Goal: Task Accomplishment & Management: Manage account settings

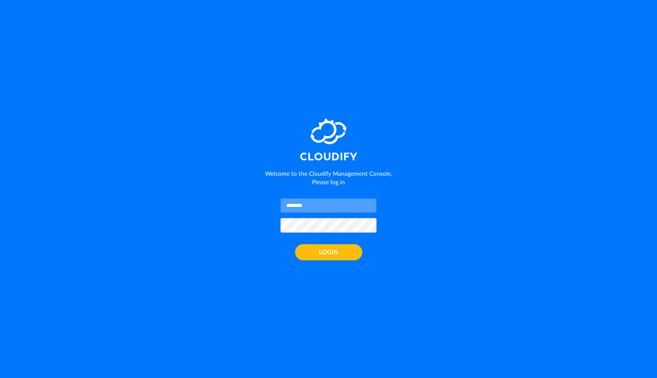
click at [307, 206] on input "text" at bounding box center [329, 205] width 96 height 15
click at [367, 205] on input "text" at bounding box center [329, 205] width 96 height 15
click at [303, 209] on input "text" at bounding box center [329, 205] width 96 height 15
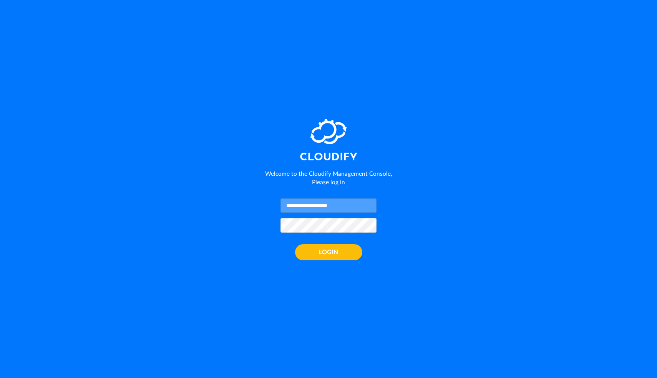
type input "**********"
click at [322, 251] on button "LOGIN" at bounding box center [328, 252] width 67 height 16
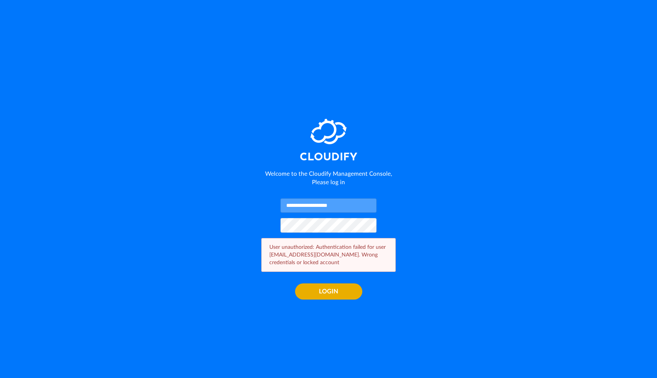
click at [327, 288] on button "LOGIN" at bounding box center [328, 291] width 67 height 16
click at [329, 289] on button "LOGIN" at bounding box center [328, 291] width 67 height 16
